Goal: Information Seeking & Learning: Check status

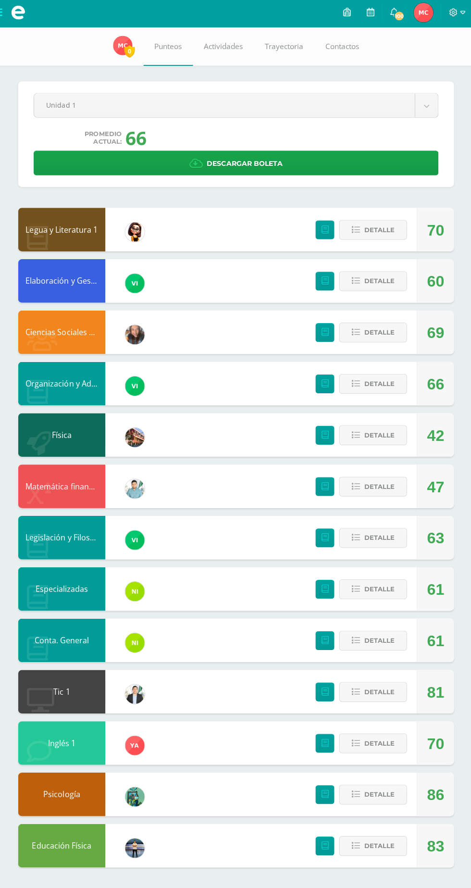
click at [80, 106] on body "Mis cursos Archivos Cerrar panel Ciencias Sociales y Formación Ciudadana Cuarto…" at bounding box center [235, 441] width 471 height 883
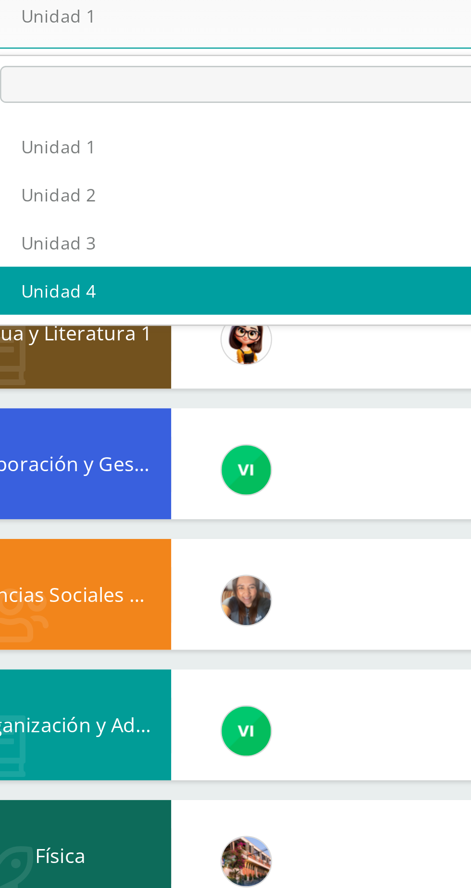
select select "Unidad 4"
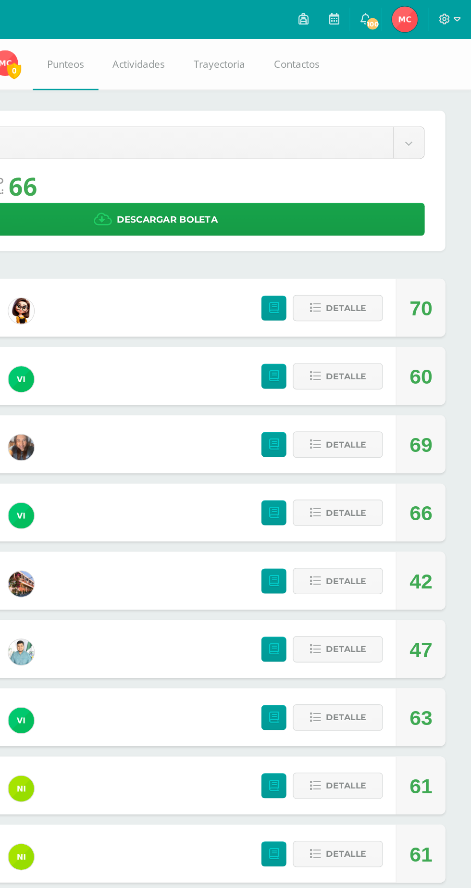
click at [169, 112] on body "Mis cursos Archivos Cerrar panel Ciencias Sociales y Formación Ciudadana Cuarto…" at bounding box center [235, 441] width 471 height 883
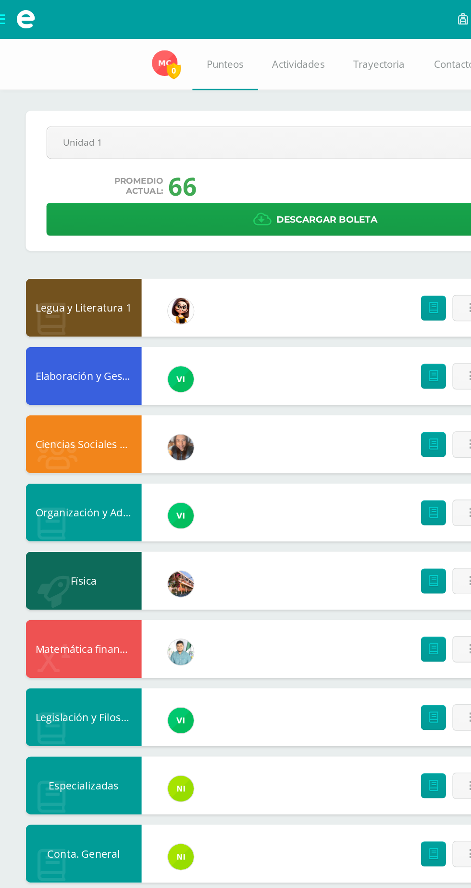
click at [50, 104] on body "Mis cursos Archivos Cerrar panel Ciencias Sociales y Formación Ciudadana Cuarto…" at bounding box center [235, 441] width 471 height 883
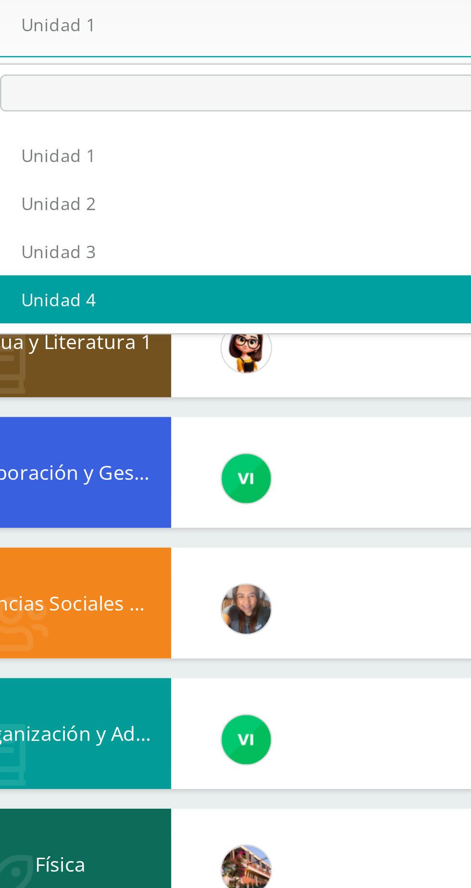
select select "Unidad 4"
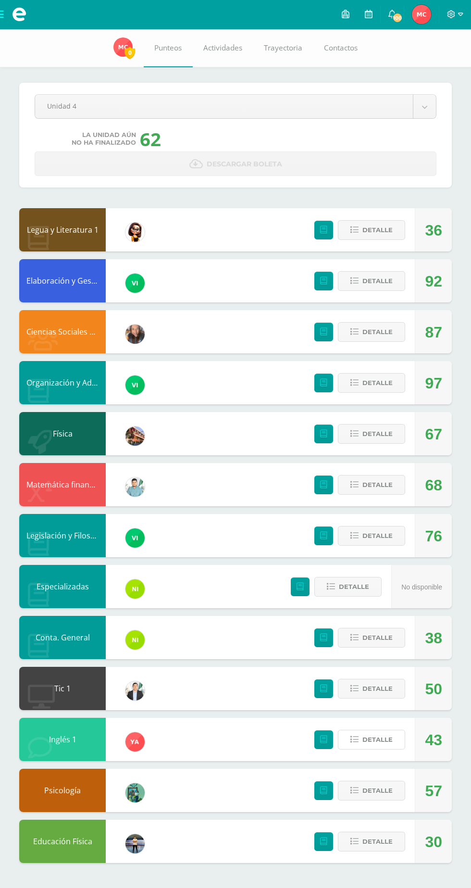
click at [354, 749] on button "Detalle" at bounding box center [371, 740] width 67 height 20
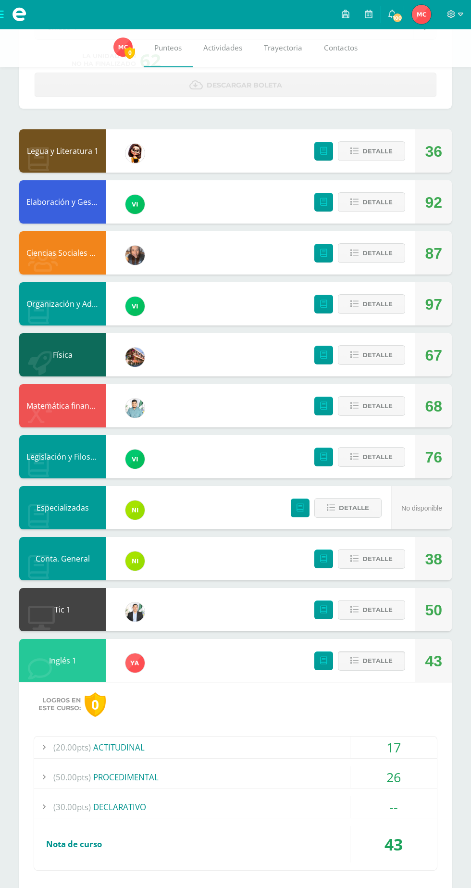
scroll to position [79, 0]
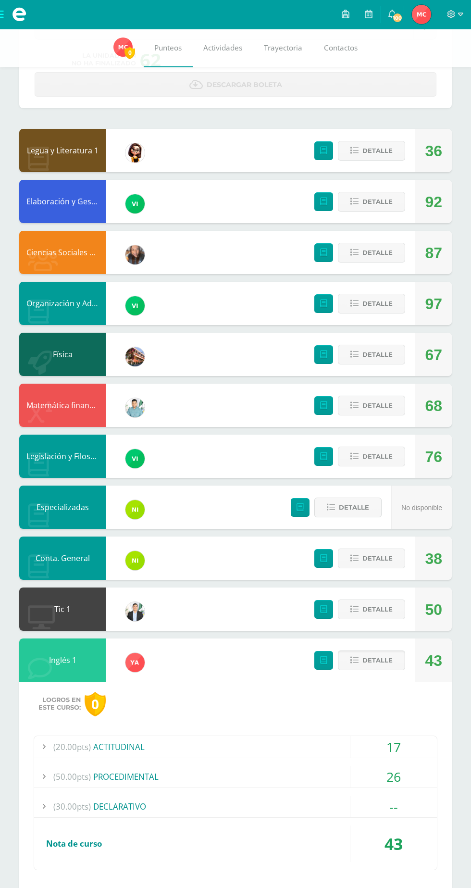
click at [368, 783] on div "26" at bounding box center [394, 777] width 87 height 22
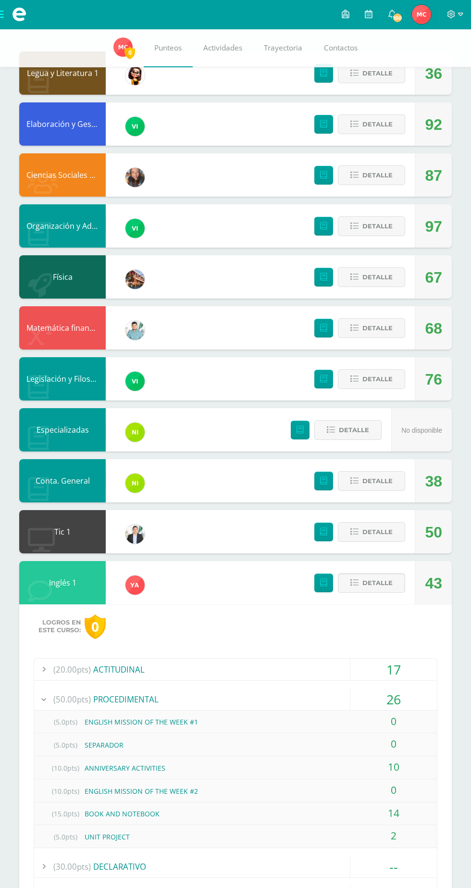
scroll to position [161, 0]
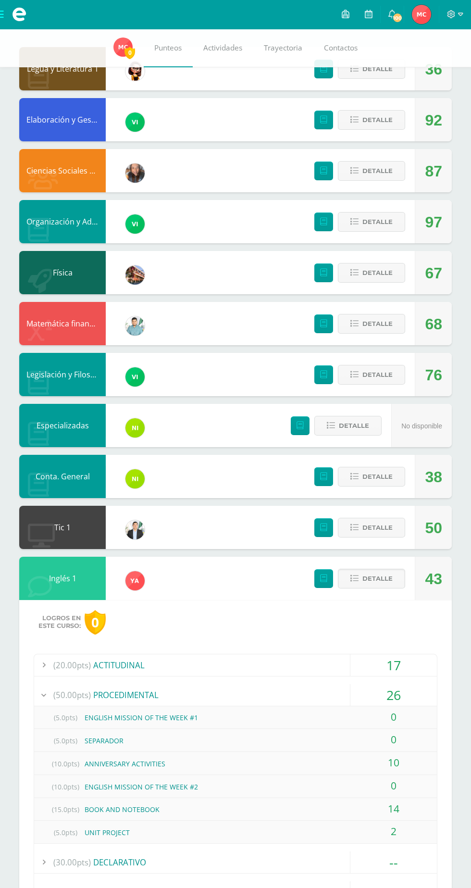
click at [287, 871] on div "(30.00pts) DECLARATIVO" at bounding box center [235, 863] width 403 height 22
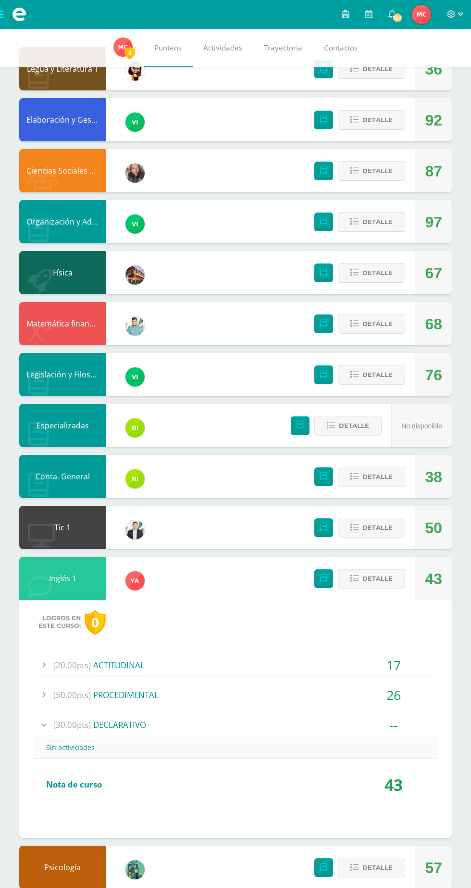
scroll to position [159, 0]
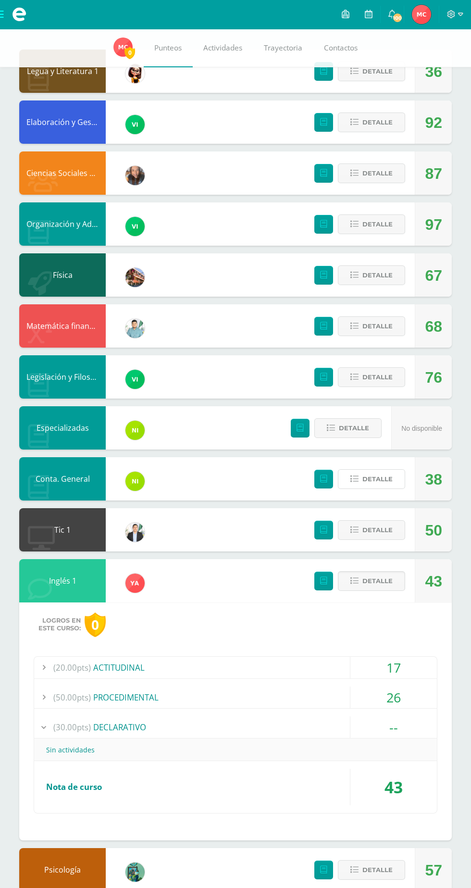
click at [381, 481] on span "Detalle" at bounding box center [378, 479] width 30 height 18
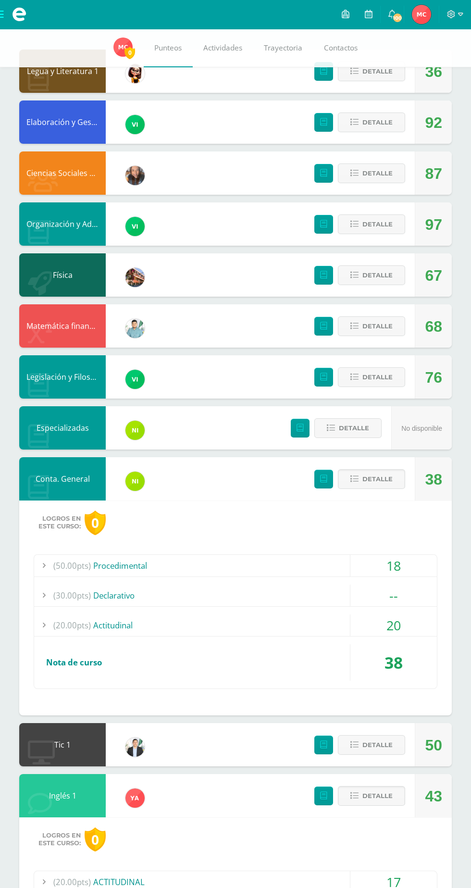
click at [327, 569] on div "(50.00pts) Procedimental" at bounding box center [235, 566] width 403 height 22
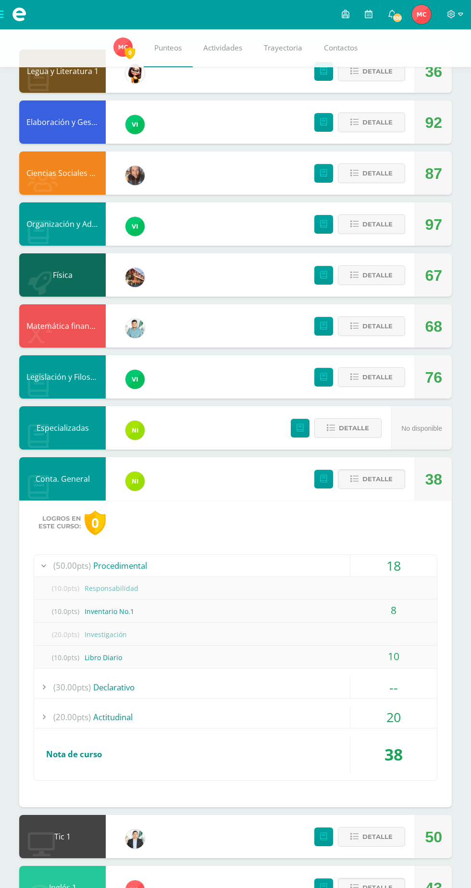
click at [264, 685] on div "(30.00pts) Declarativo" at bounding box center [235, 688] width 403 height 22
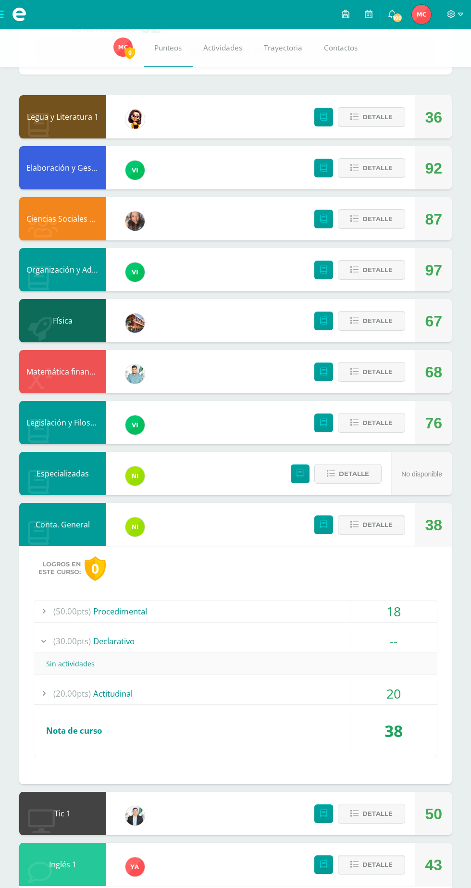
scroll to position [107, 0]
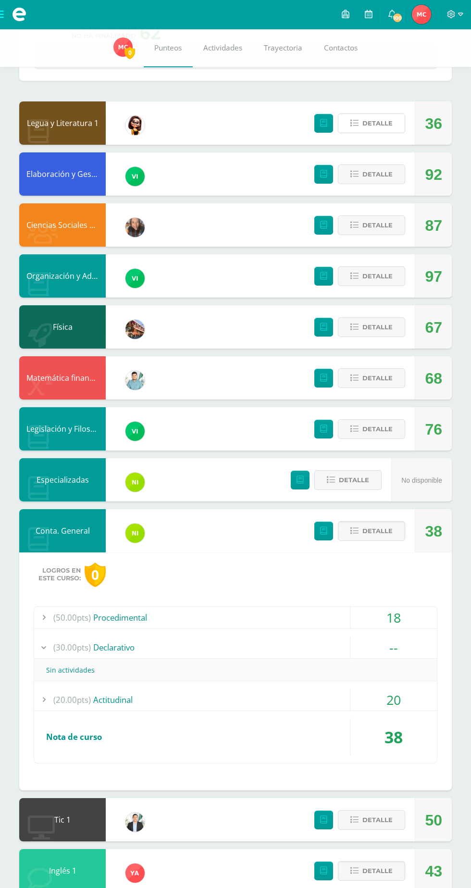
click at [367, 120] on span "Detalle" at bounding box center [378, 123] width 30 height 18
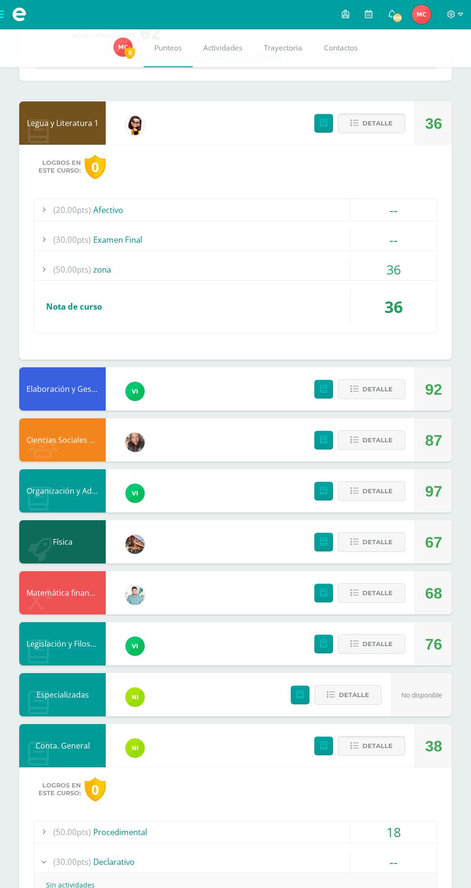
click at [180, 219] on div "(20.00pts) Afectivo" at bounding box center [235, 210] width 403 height 22
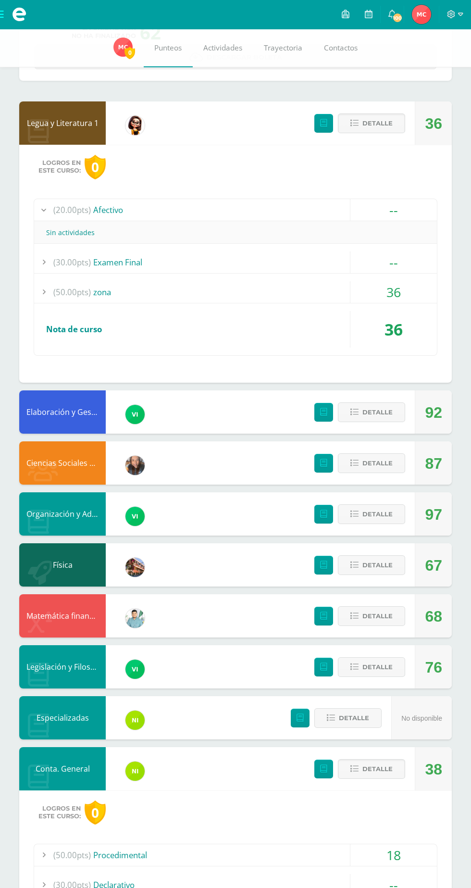
click at [157, 294] on div "(50.00pts) zona" at bounding box center [235, 292] width 403 height 22
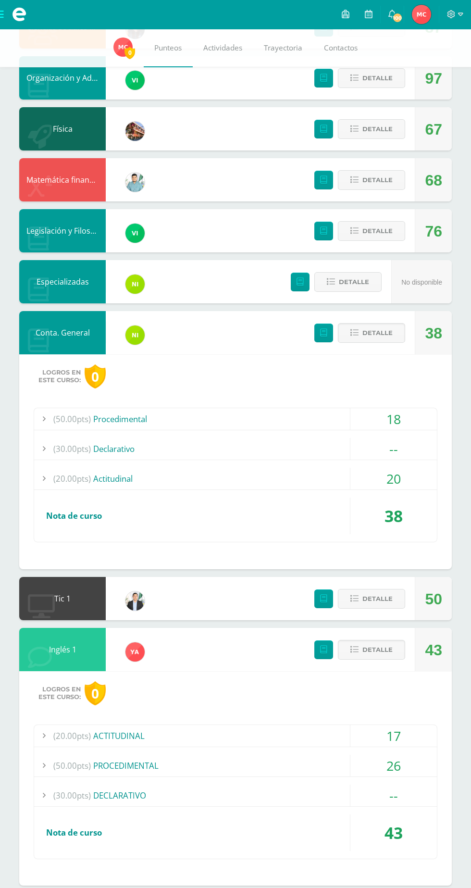
scroll to position [657, 0]
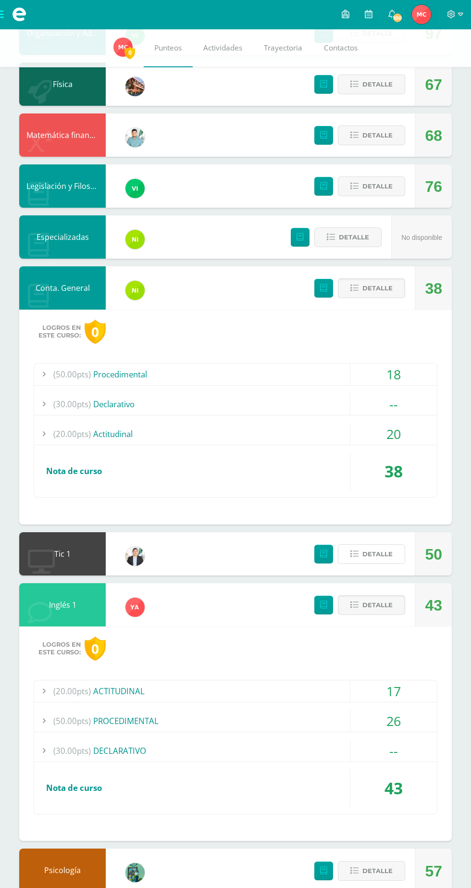
click at [383, 557] on span "Detalle" at bounding box center [378, 555] width 30 height 18
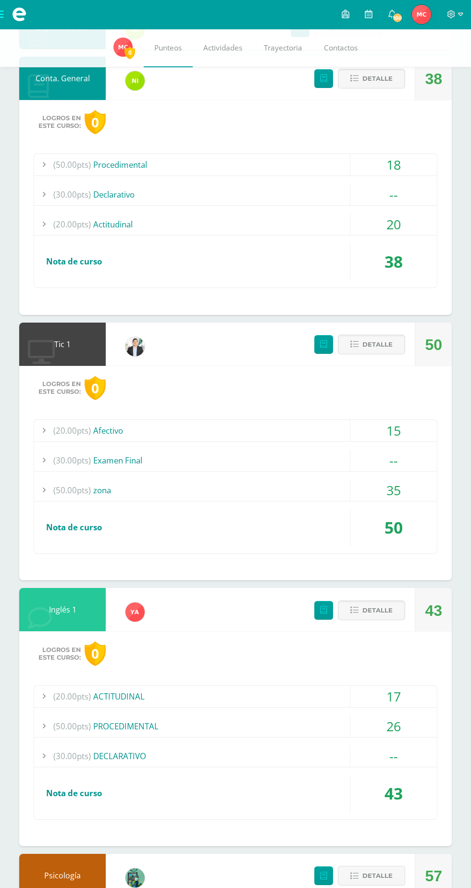
scroll to position [872, 0]
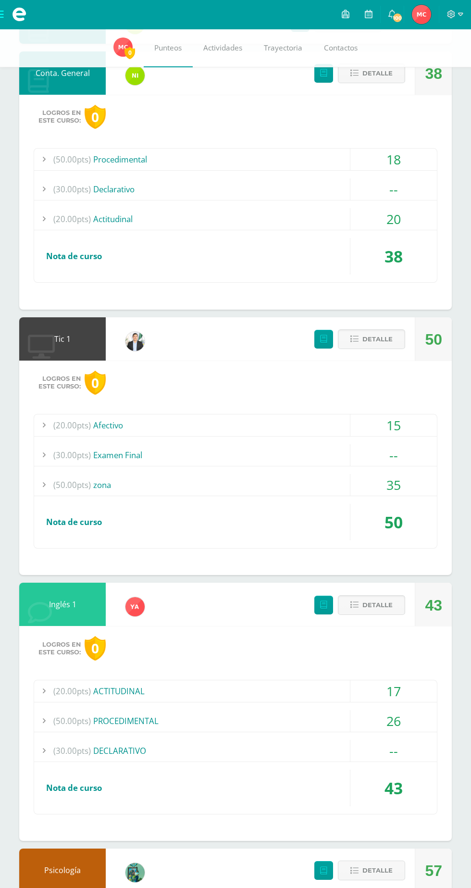
click at [314, 728] on div "(50.00pts) PROCEDIMENTAL" at bounding box center [235, 722] width 403 height 22
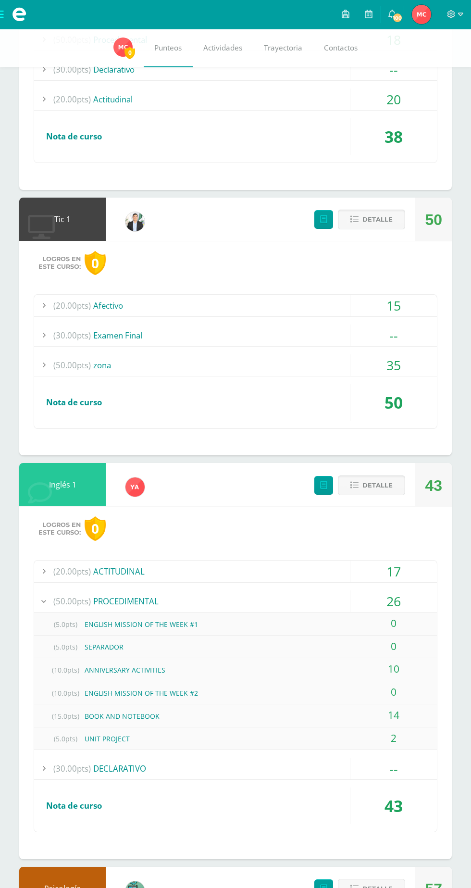
scroll to position [973, 0]
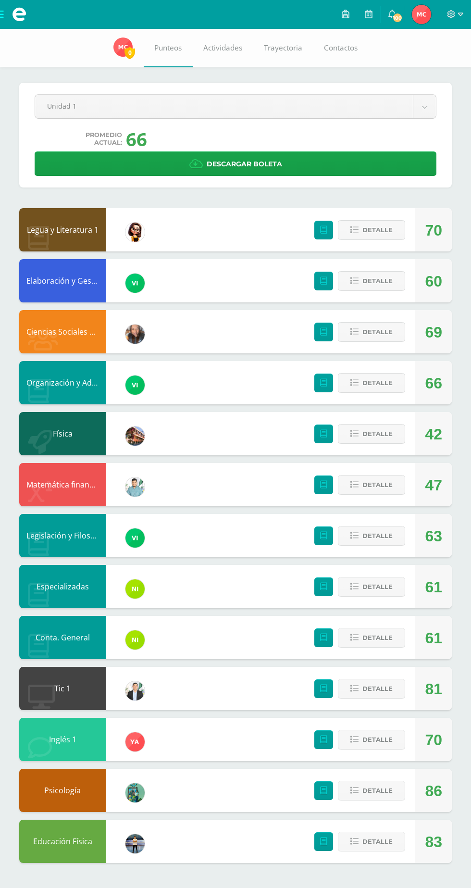
select select "Unidad 4"
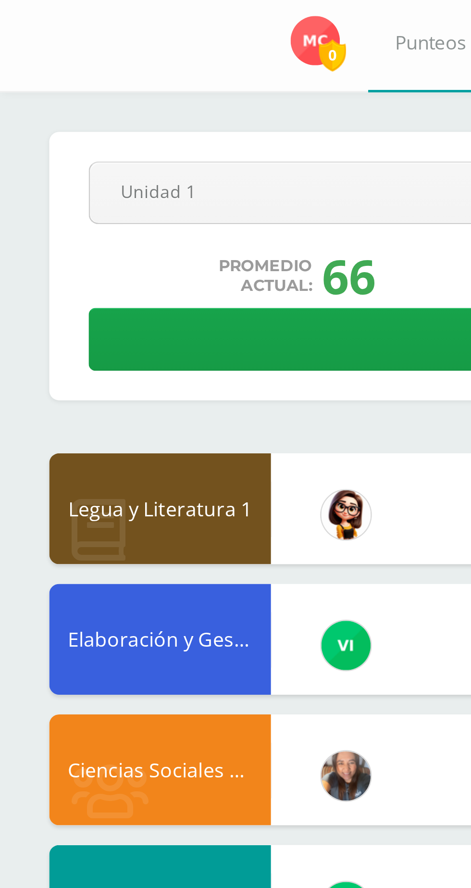
click at [124, 104] on body "Mis cursos Archivos Cerrar panel Ciencias Sociales y Formación Ciudadana Cuarto…" at bounding box center [235, 441] width 471 height 883
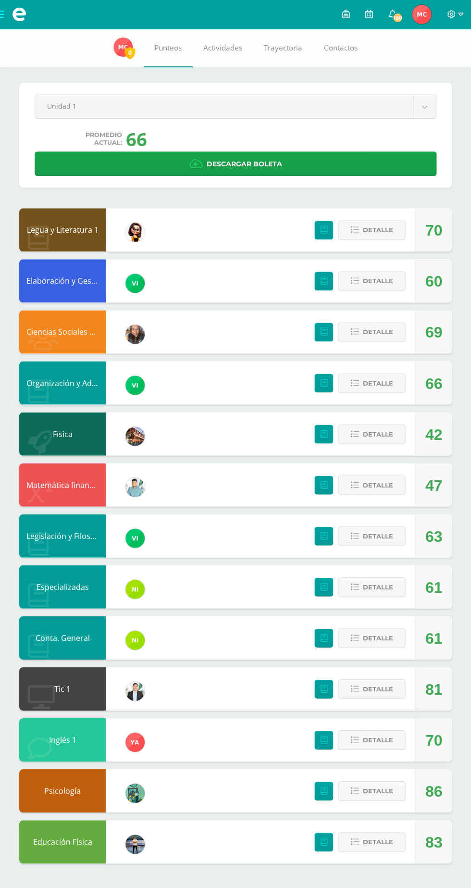
click at [385, 98] on body "Mis cursos Archivos Cerrar panel Ciencias Sociales y Formación Ciudadana Cuarto…" at bounding box center [235, 441] width 471 height 883
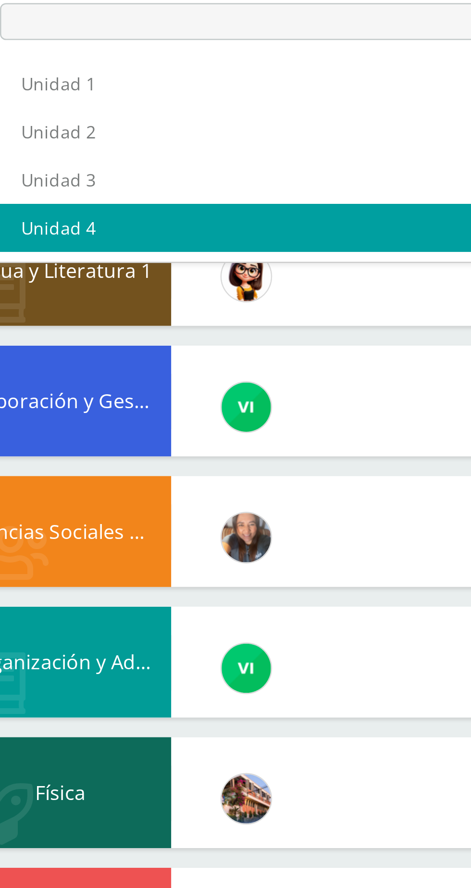
select select "Unidad 4"
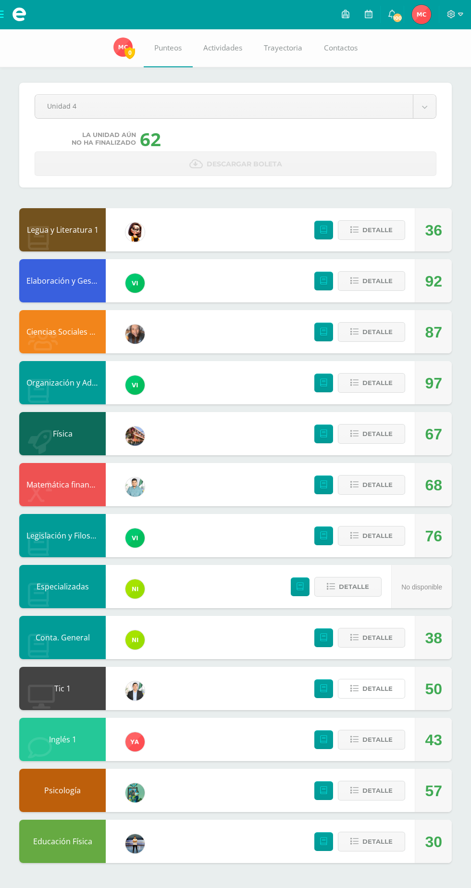
click at [376, 692] on span "Detalle" at bounding box center [378, 689] width 30 height 18
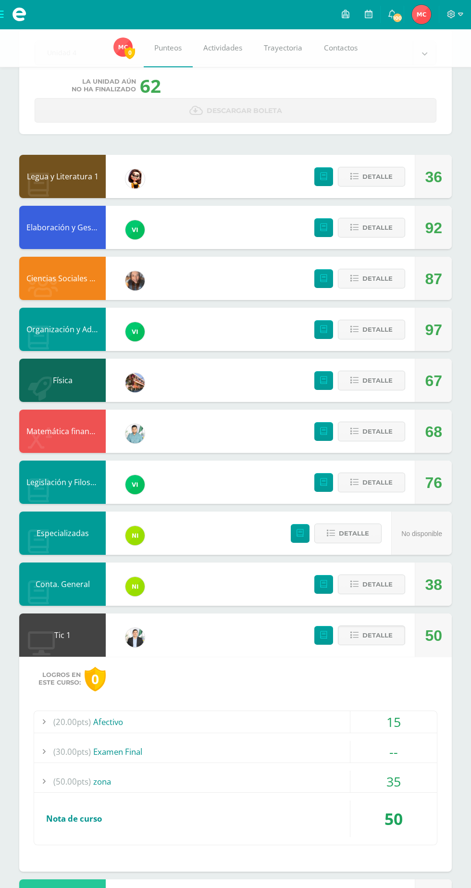
scroll to position [61, 0]
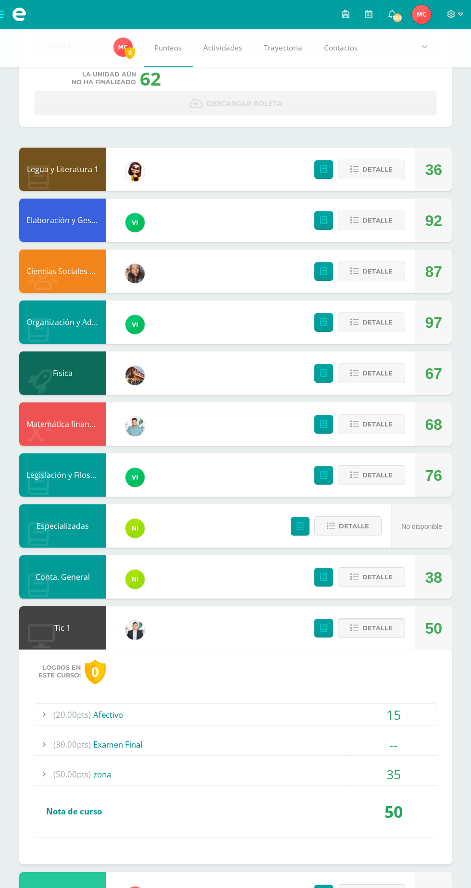
click at [393, 752] on div "--" at bounding box center [394, 745] width 87 height 22
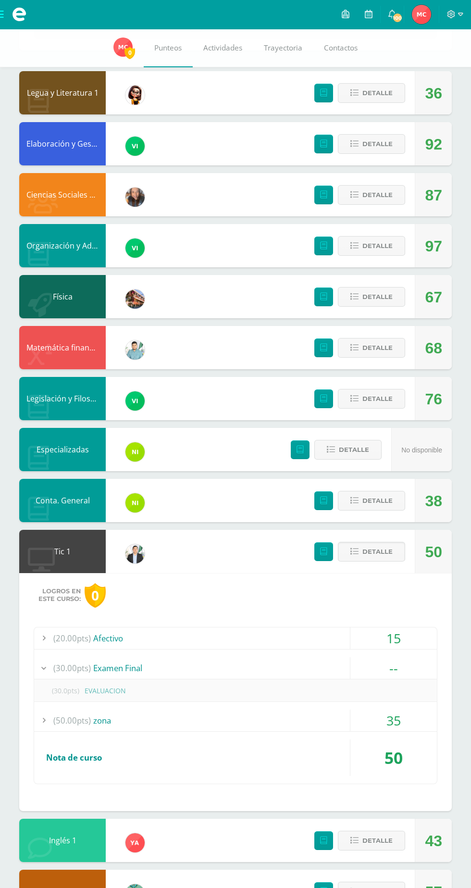
scroll to position [141, 0]
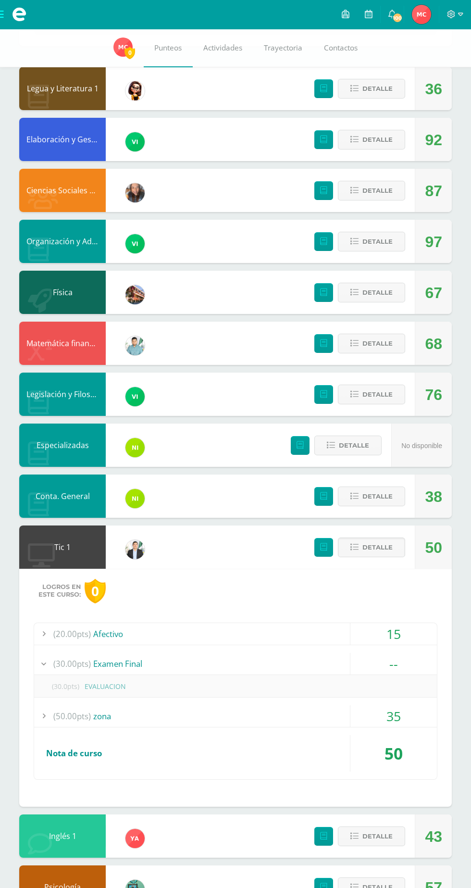
click at [405, 723] on div "35" at bounding box center [394, 717] width 87 height 22
